Goal: Task Accomplishment & Management: Manage account settings

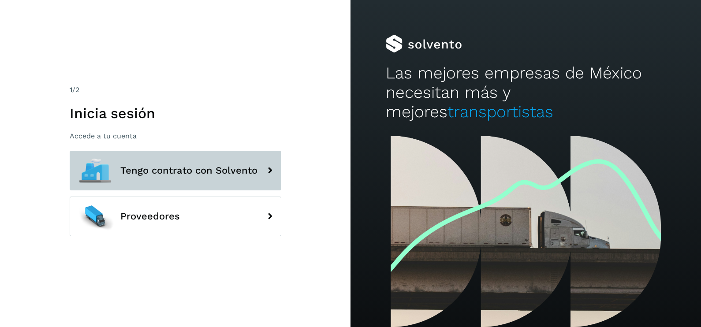
click at [236, 177] on button "Tengo contrato con Solvento" at bounding box center [176, 171] width 212 height 40
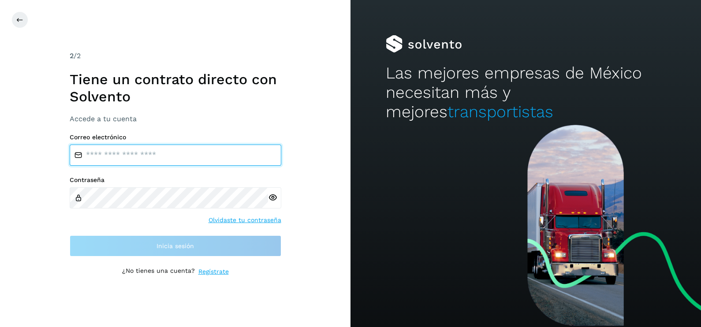
type input "**********"
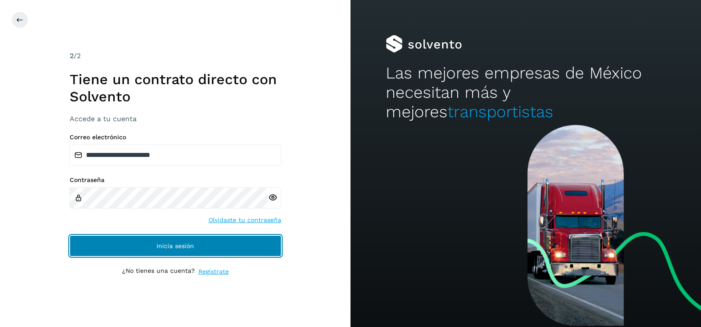
click at [257, 249] on button "Inicia sesión" at bounding box center [176, 245] width 212 height 21
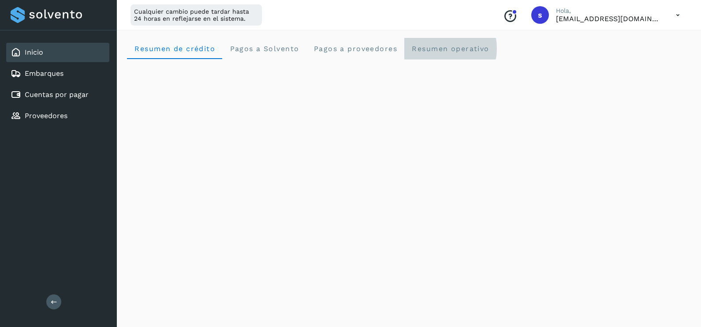
click at [444, 48] on span "Resumen operativo" at bounding box center [450, 49] width 78 height 8
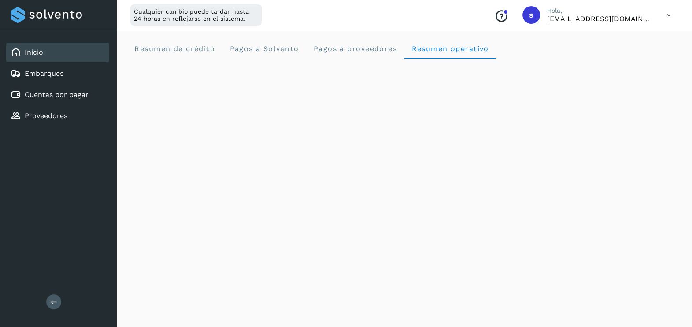
drag, startPoint x: 692, startPoint y: 53, endPoint x: 690, endPoint y: 201, distance: 147.2
click at [77, 56] on div "Inicio" at bounding box center [57, 52] width 103 height 19
